Goal: Information Seeking & Learning: Learn about a topic

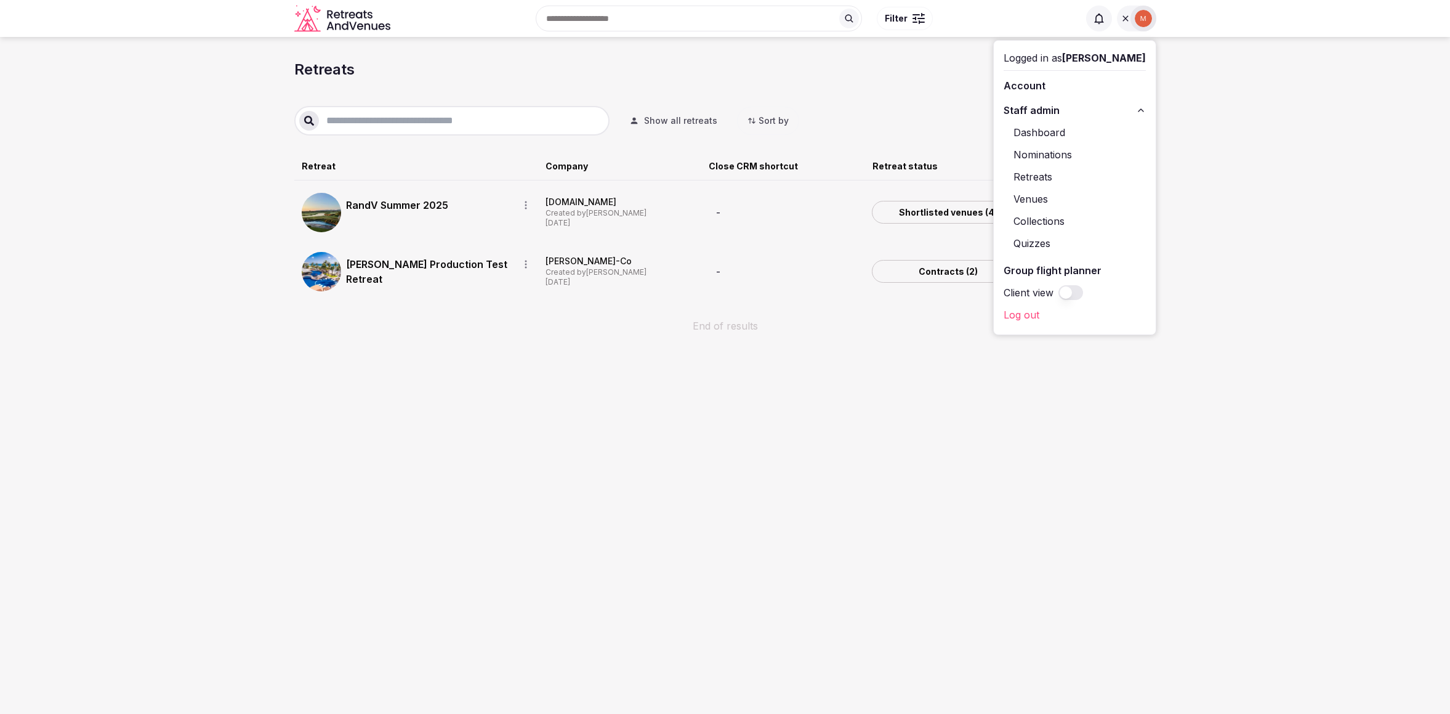
click at [1359, 154] on section "Retreats Create a retreat Show all retreats Sort by Retreat Company Close CRM s…" at bounding box center [725, 202] width 1450 height 331
click at [1358, 155] on section "Retreats Create a retreat Show all retreats Sort by Retreat Company Close CRM s…" at bounding box center [725, 202] width 1450 height 331
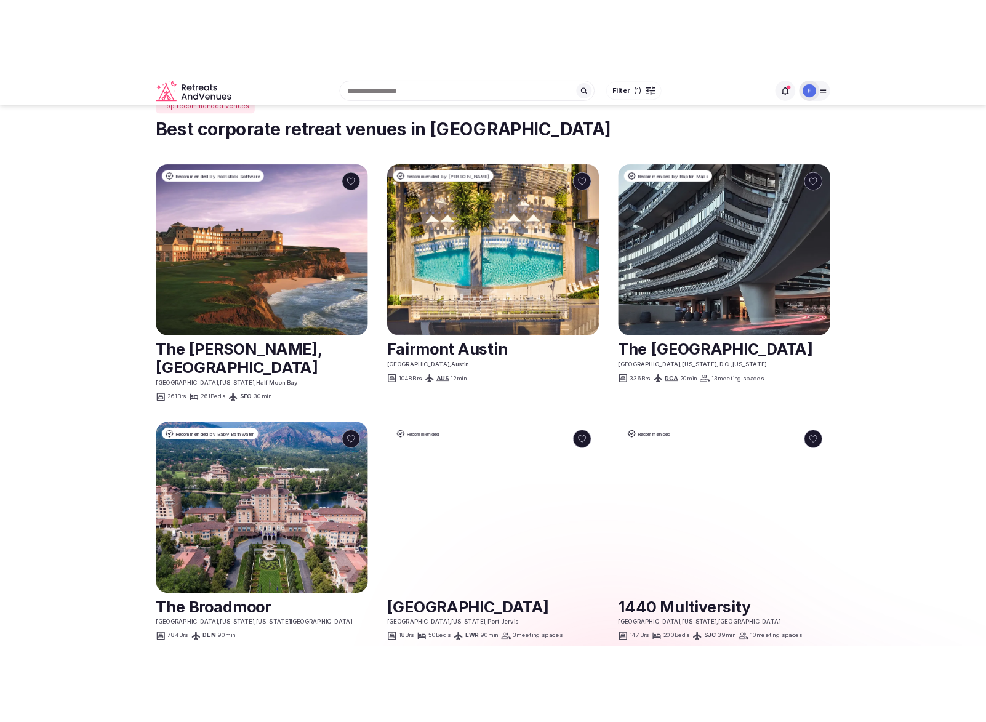
scroll to position [538, 0]
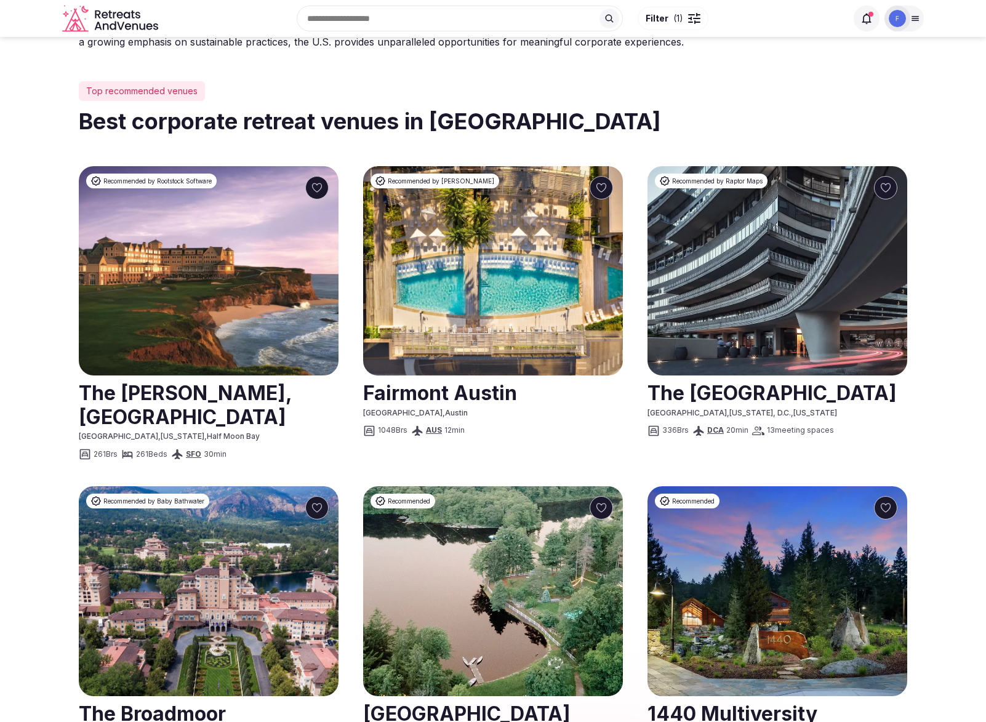
click at [124, 413] on link at bounding box center [209, 404] width 260 height 55
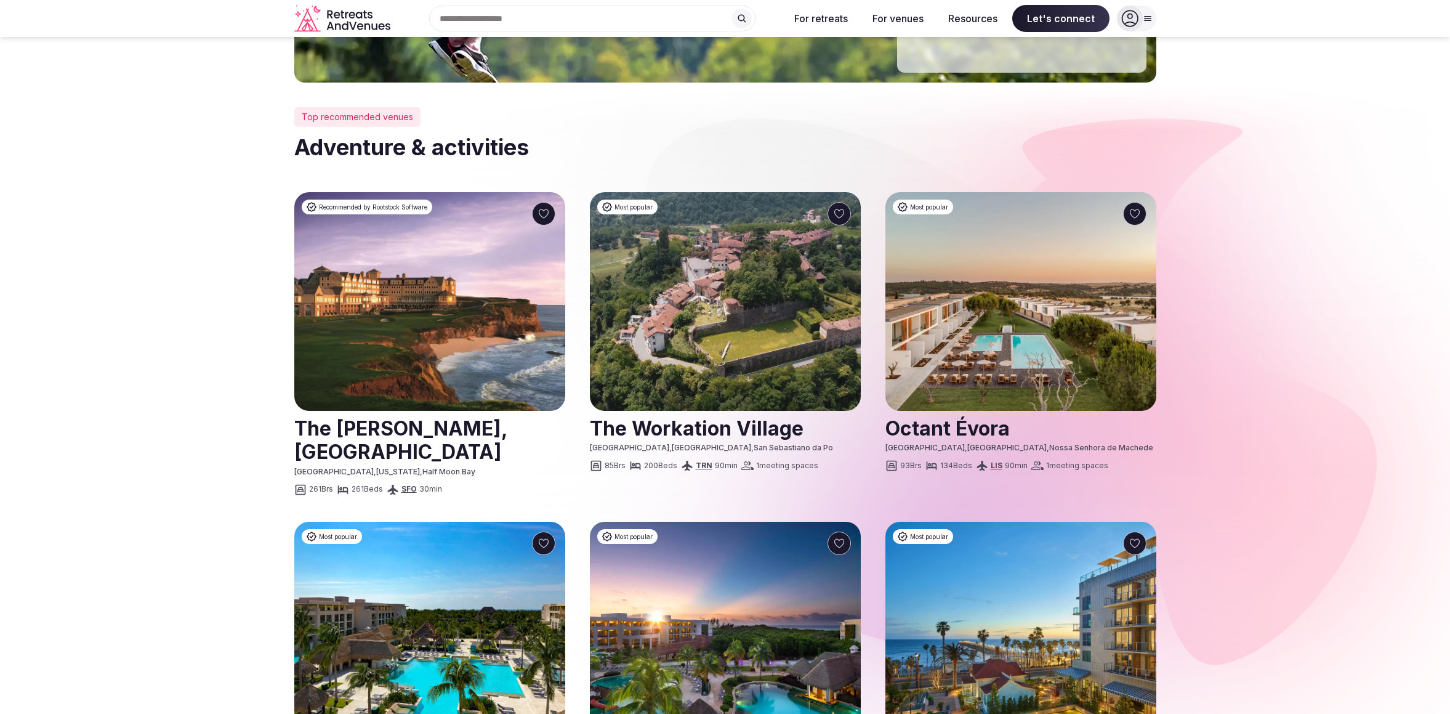
scroll to position [164, 0]
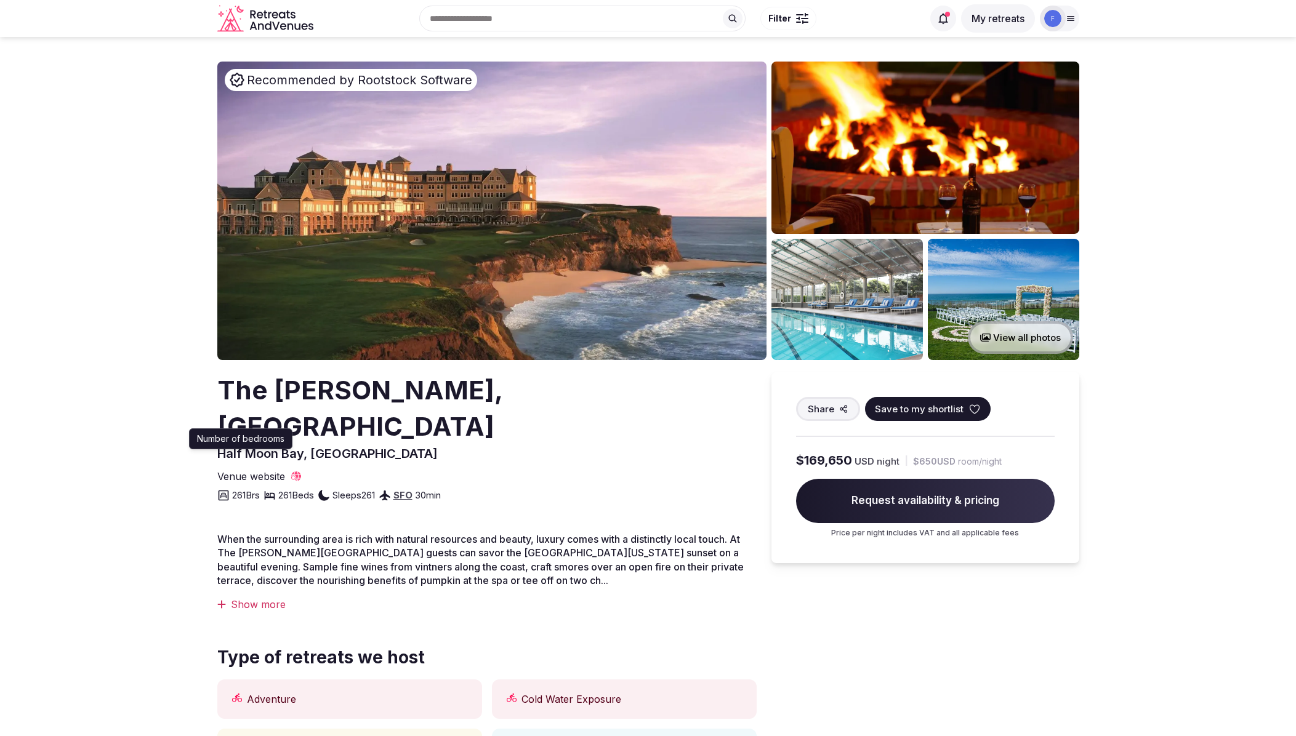
drag, startPoint x: 499, startPoint y: 459, endPoint x: 193, endPoint y: 474, distance: 307.0
click at [221, 483] on div "261 Brs 261 Beds Sleeps 261 SFO 30 min" at bounding box center [486, 493] width 539 height 20
